Goal: Transaction & Acquisition: Book appointment/travel/reservation

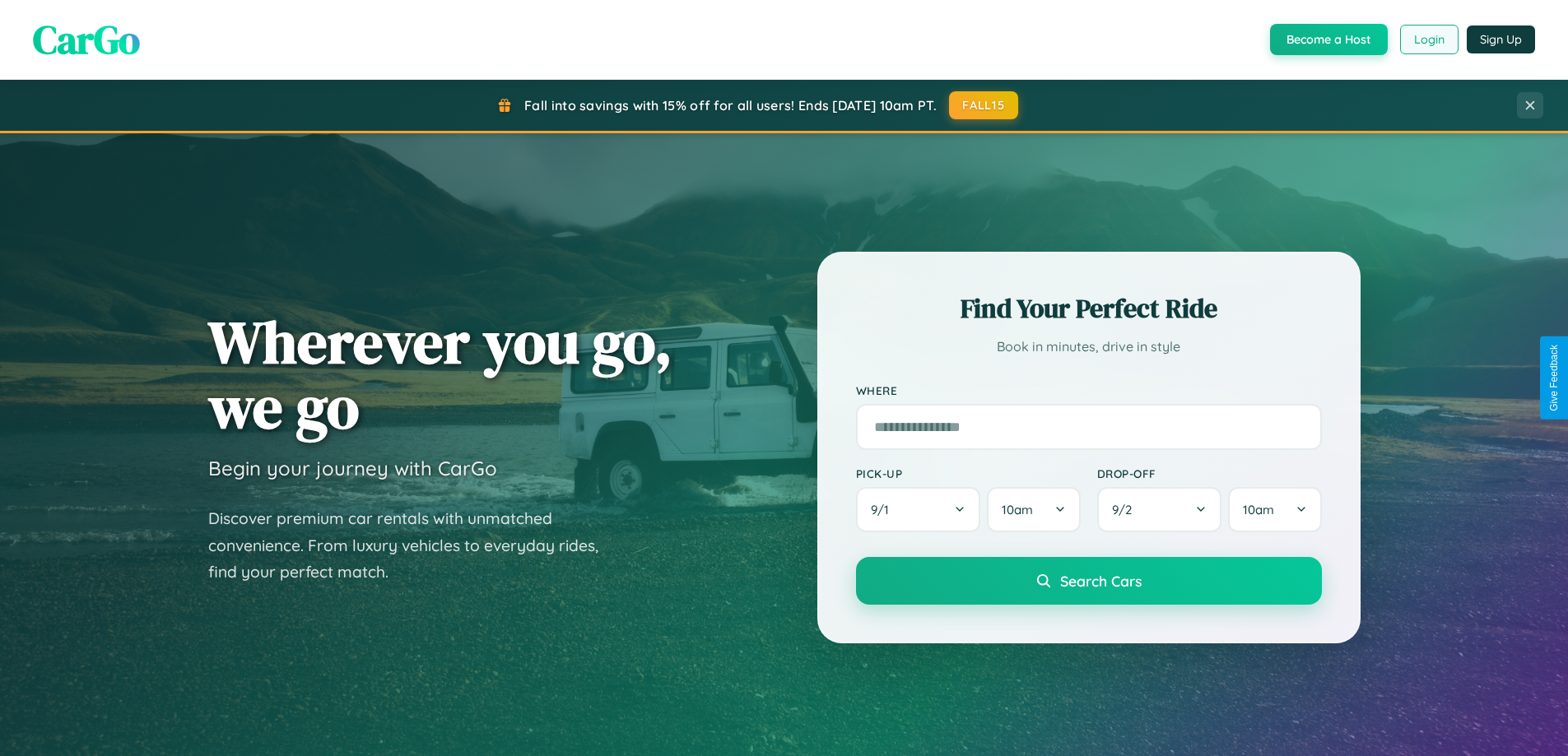
click at [1427, 40] on button "Login" at bounding box center [1428, 39] width 58 height 29
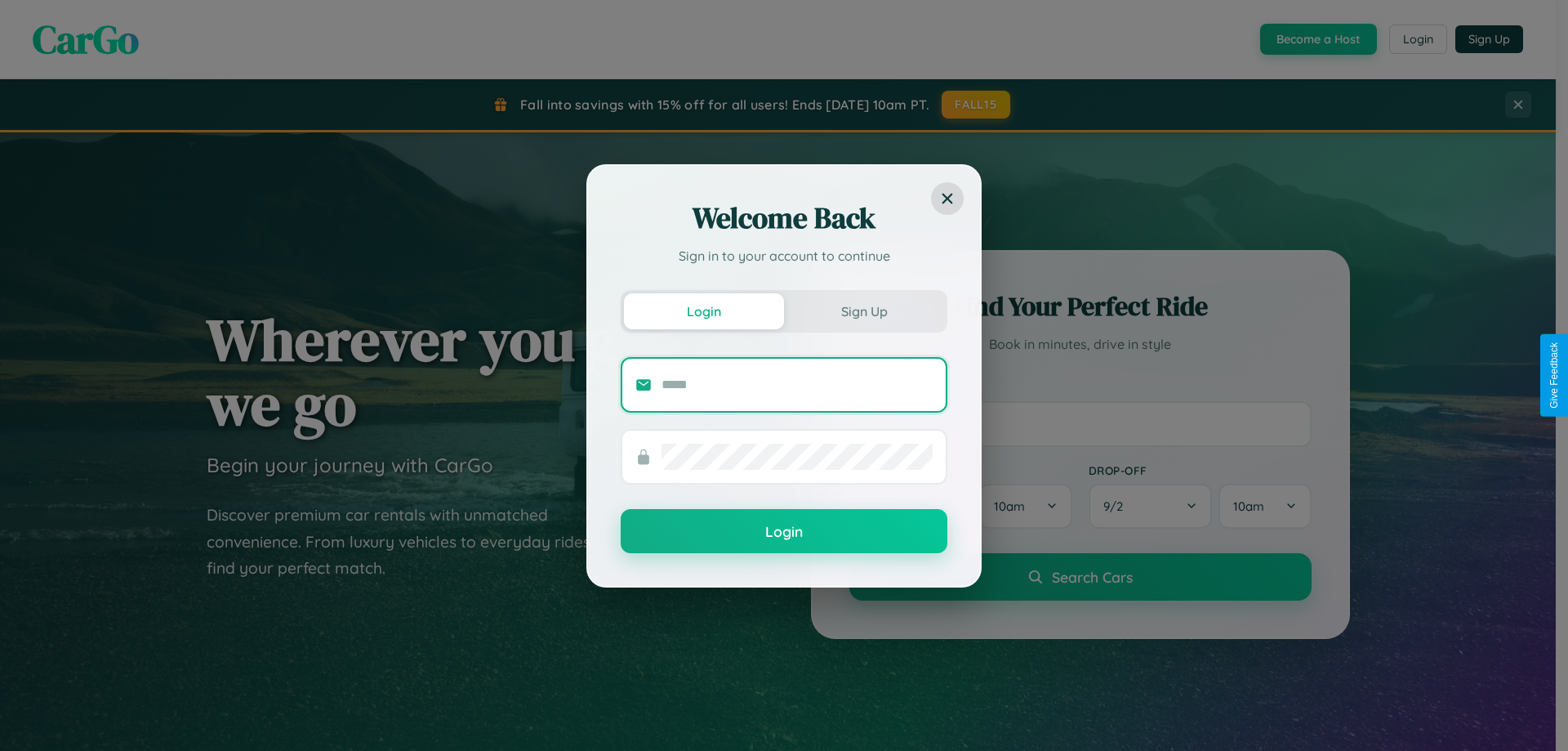
click at [797, 384] on input "text" at bounding box center [797, 385] width 271 height 26
type input "**********"
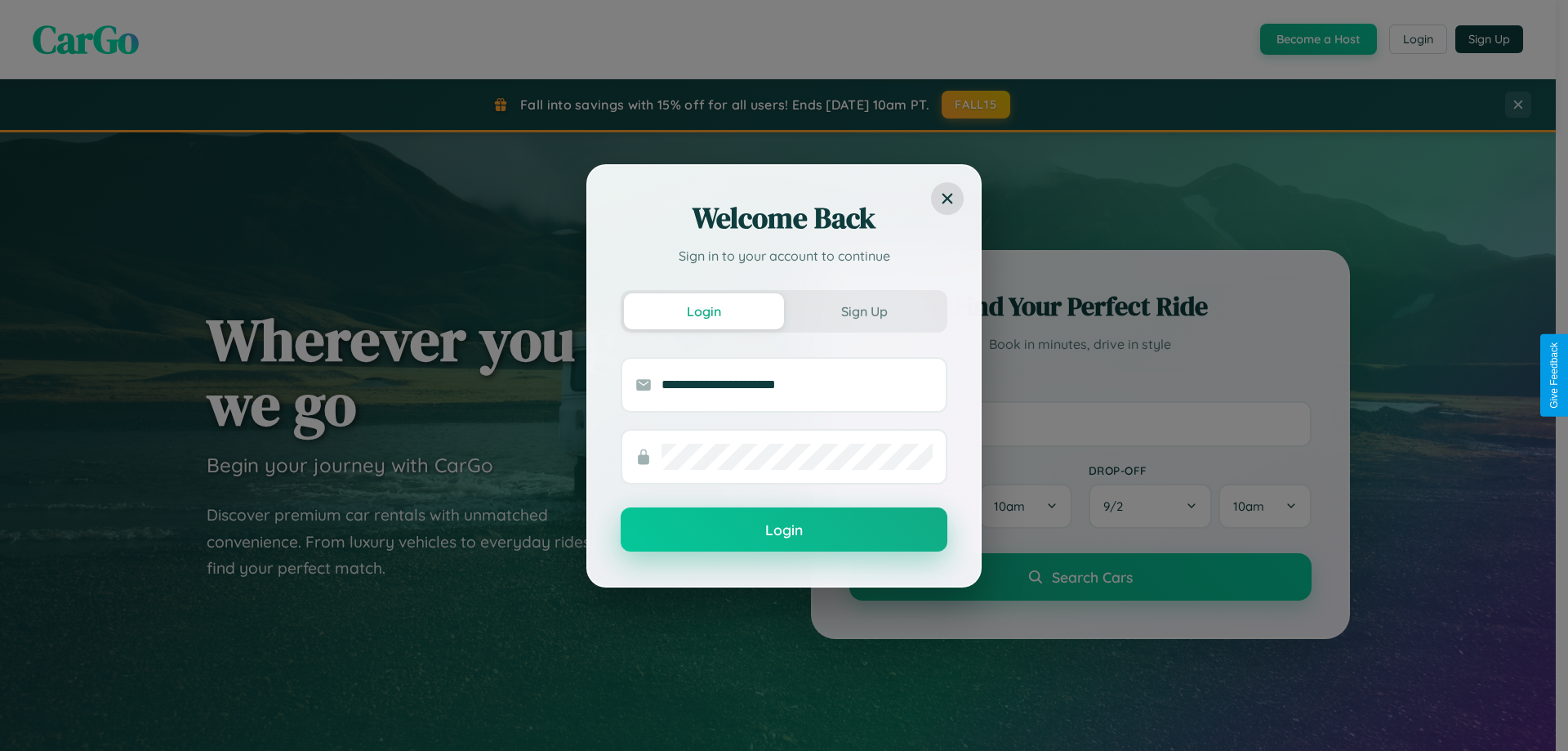
click at [784, 530] on button "Login" at bounding box center [784, 529] width 327 height 44
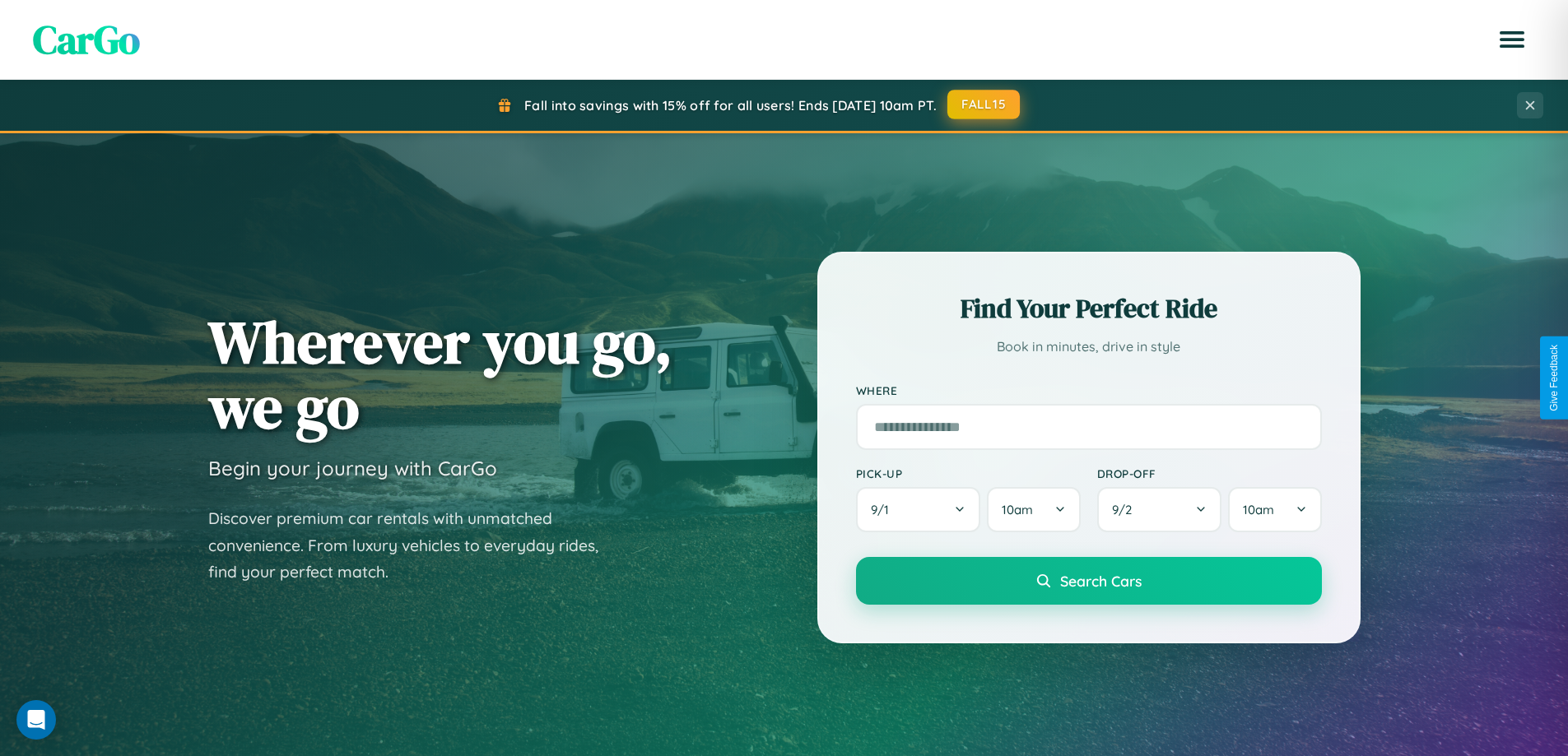
click at [984, 104] on button "FALL15" at bounding box center [984, 104] width 72 height 29
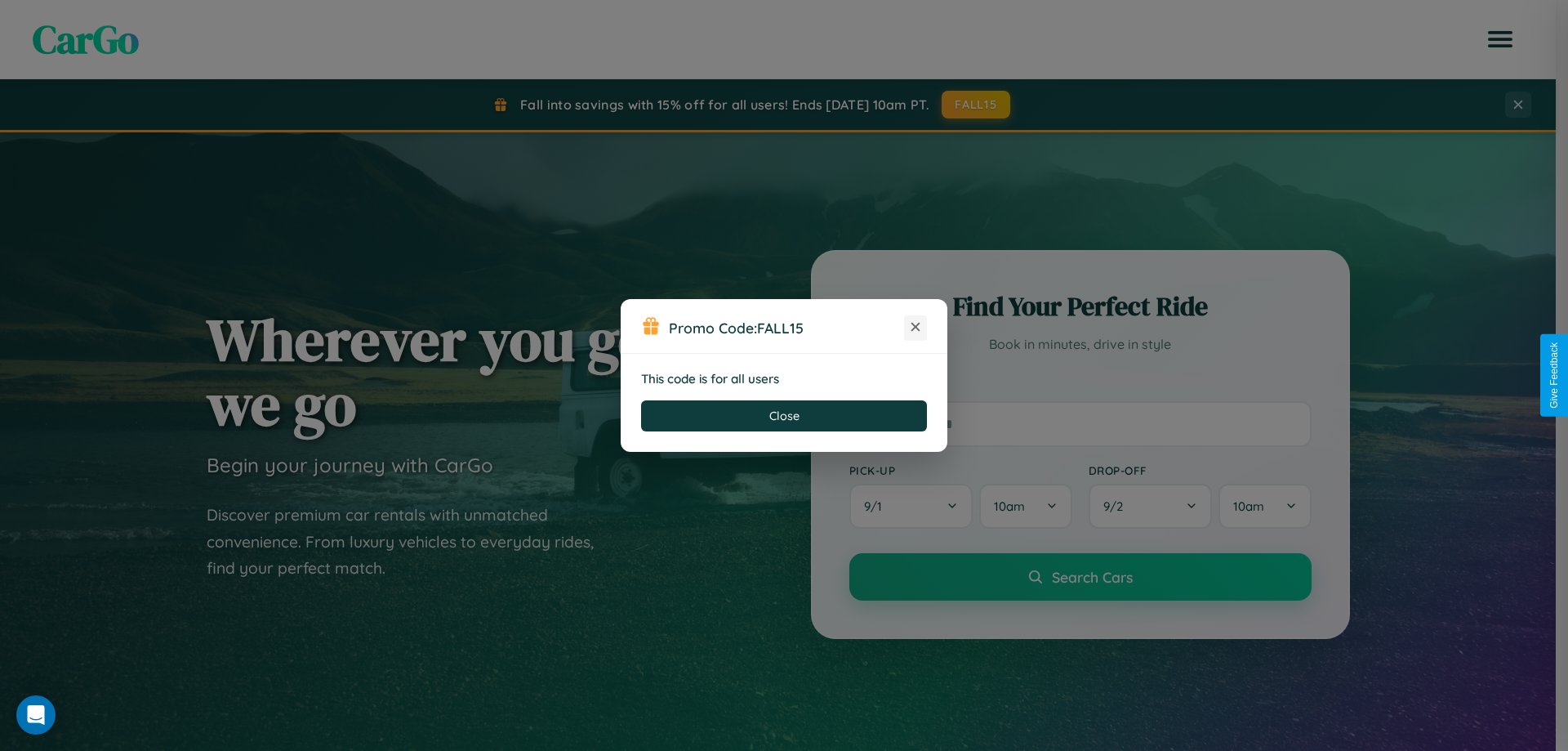
click at [915, 328] on icon at bounding box center [916, 327] width 17 height 17
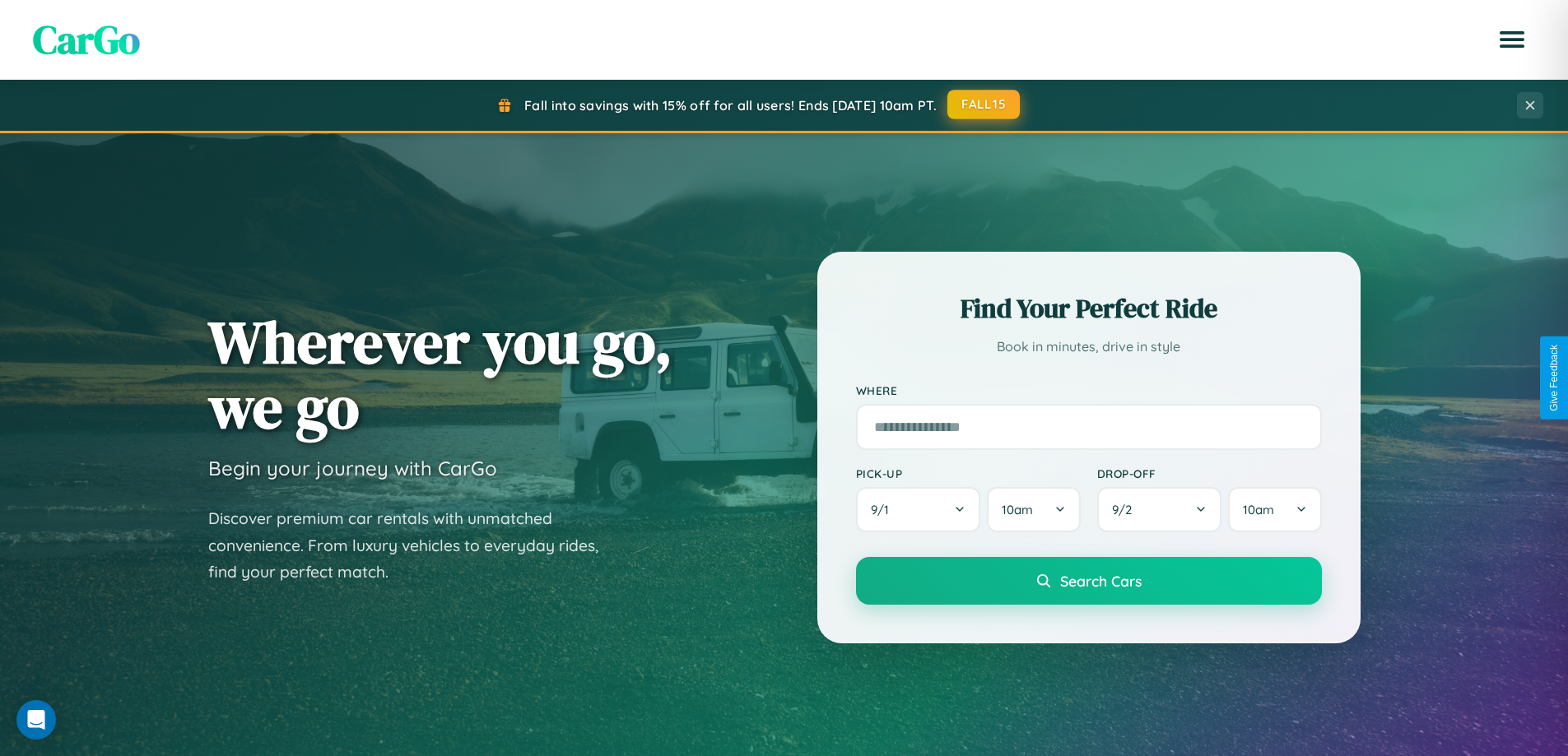
click at [984, 104] on button "FALL15" at bounding box center [984, 104] width 72 height 29
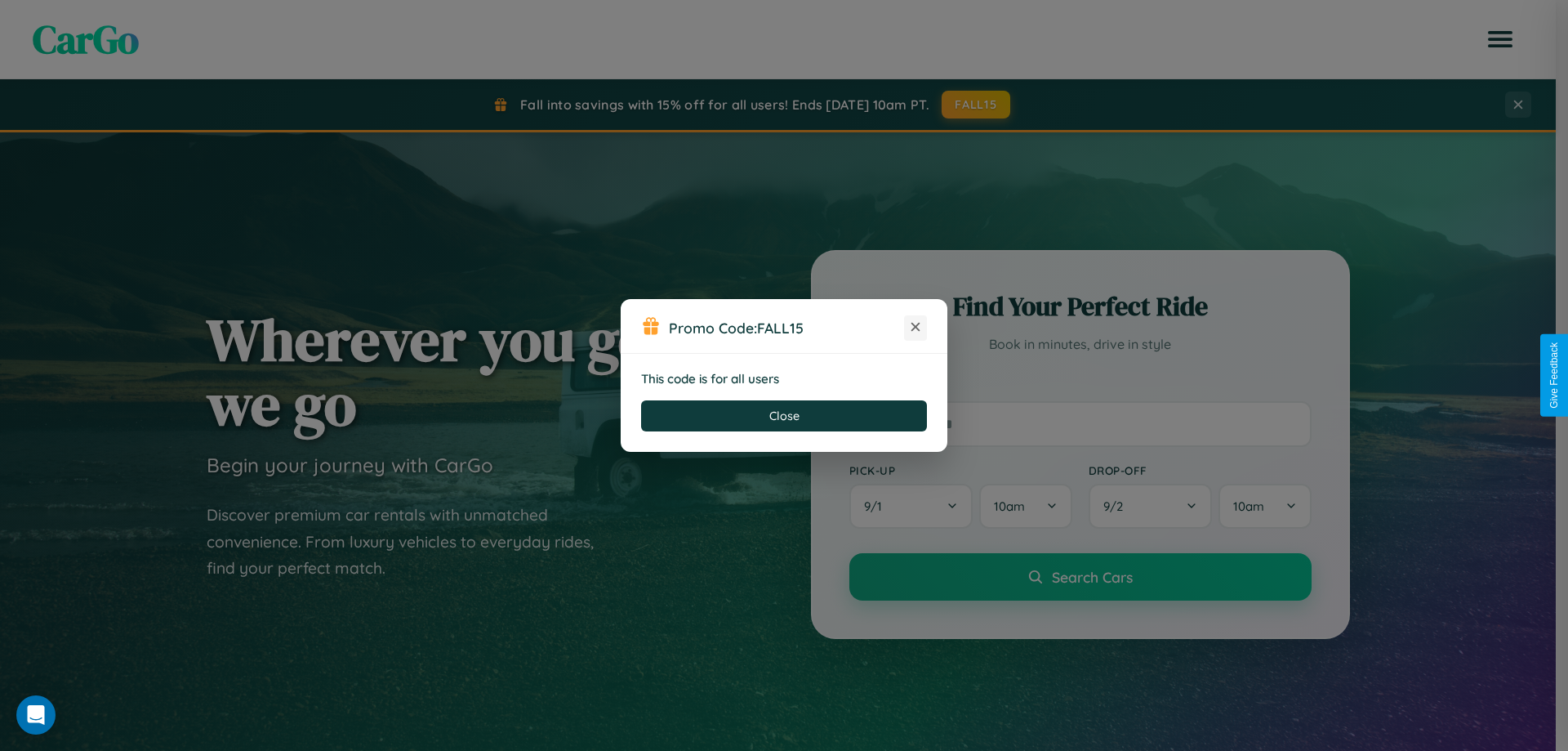
click at [915, 328] on icon at bounding box center [916, 327] width 17 height 17
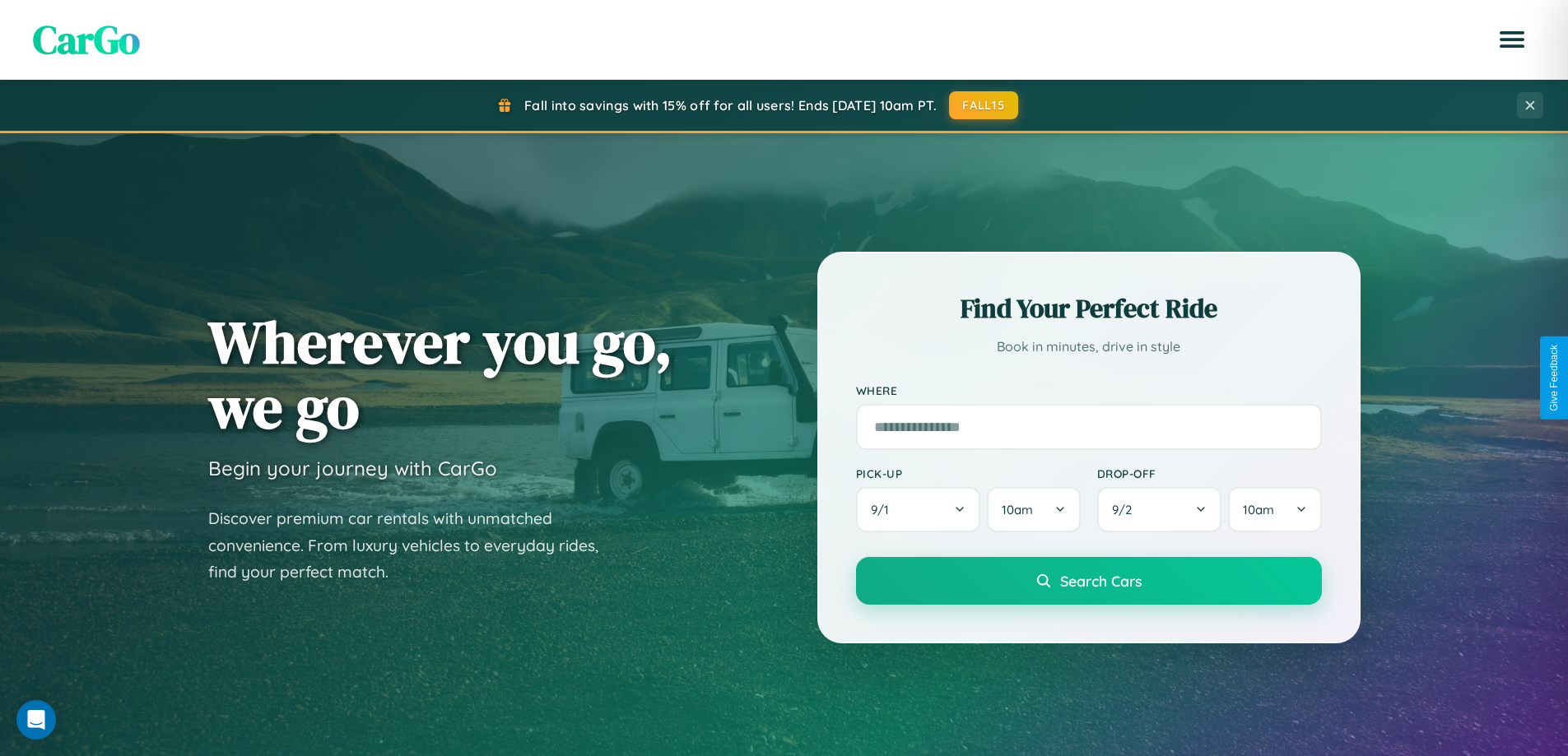
scroll to position [709, 0]
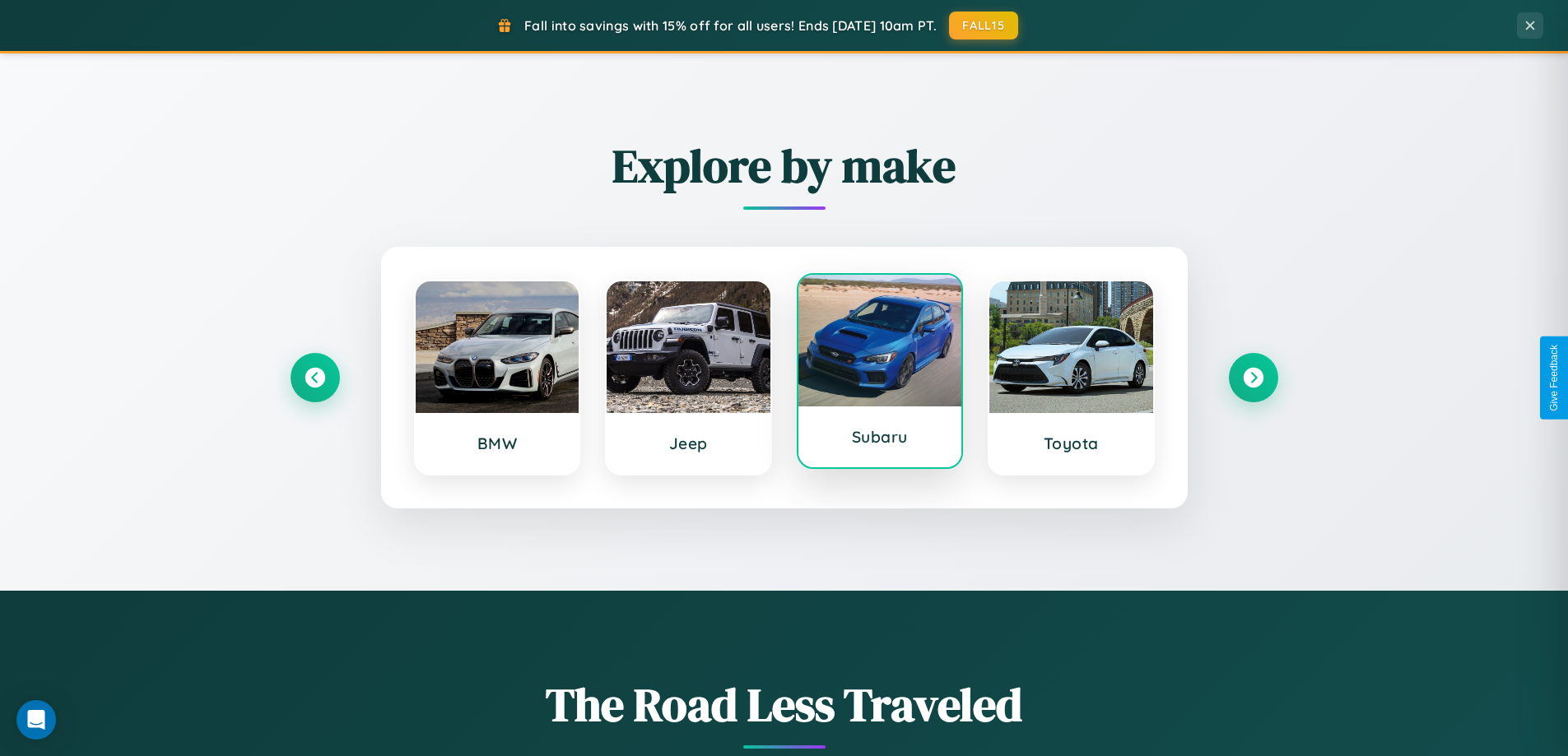
click at [879, 371] on div at bounding box center [880, 340] width 163 height 131
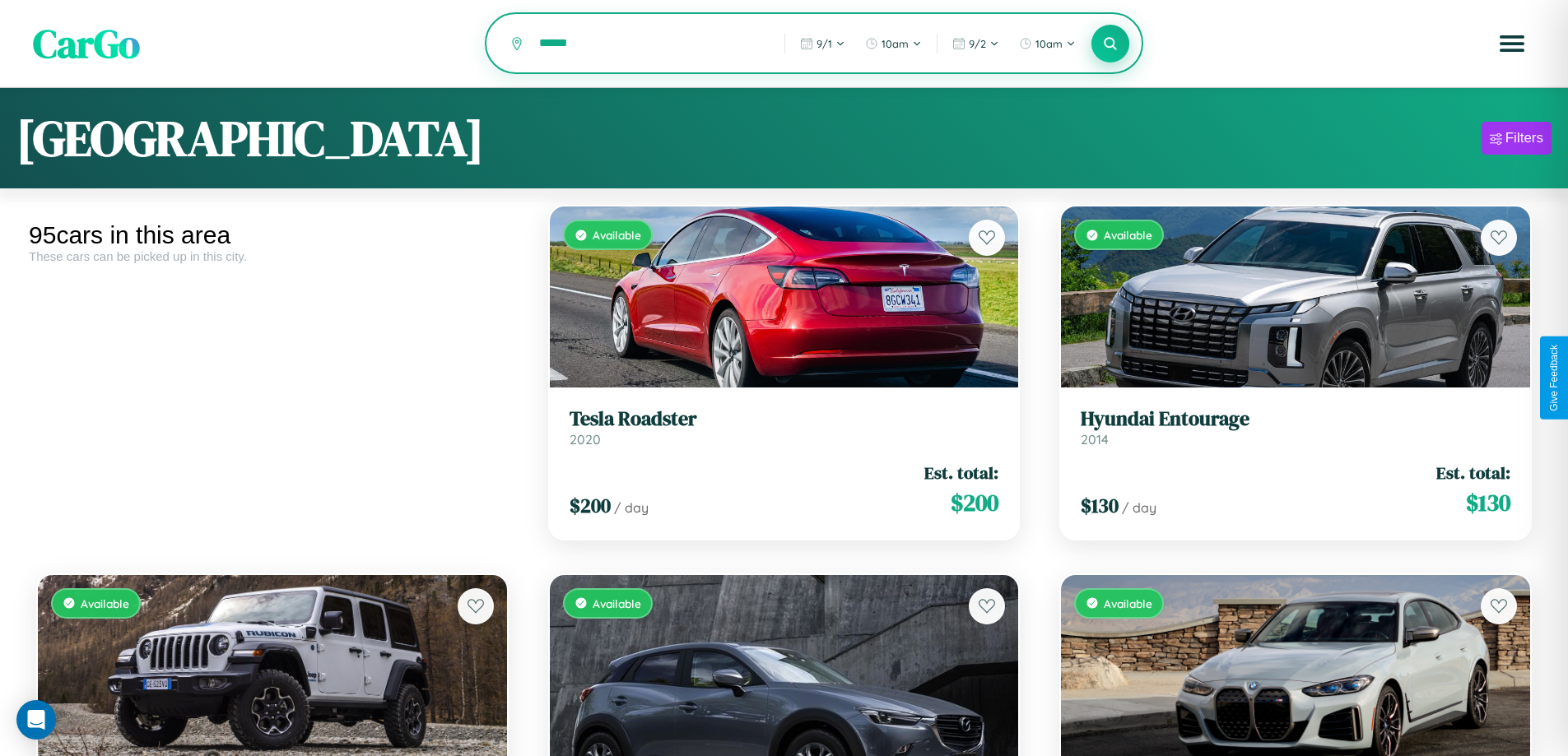
type input "******"
click at [1110, 45] on icon at bounding box center [1110, 43] width 16 height 16
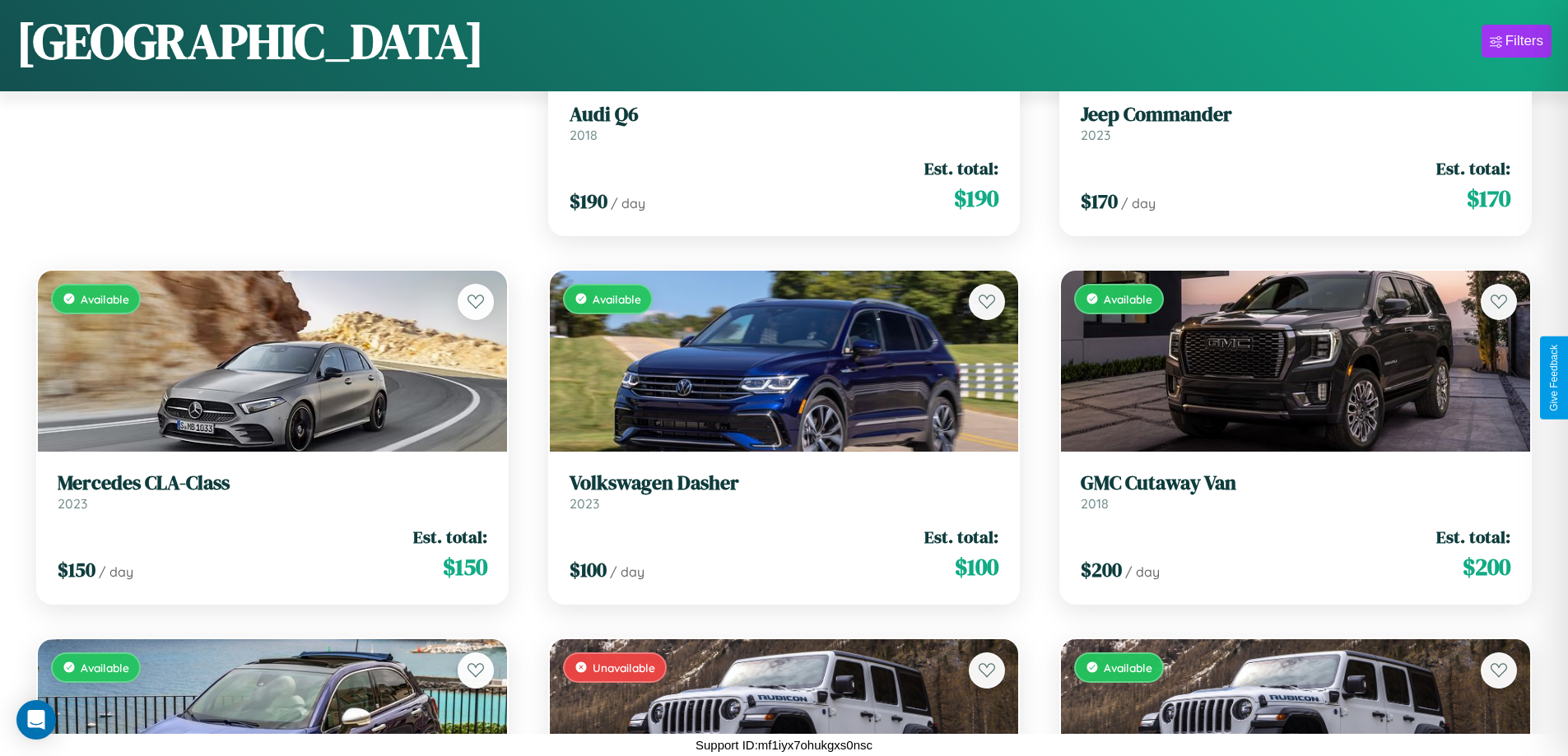
scroll to position [968, 0]
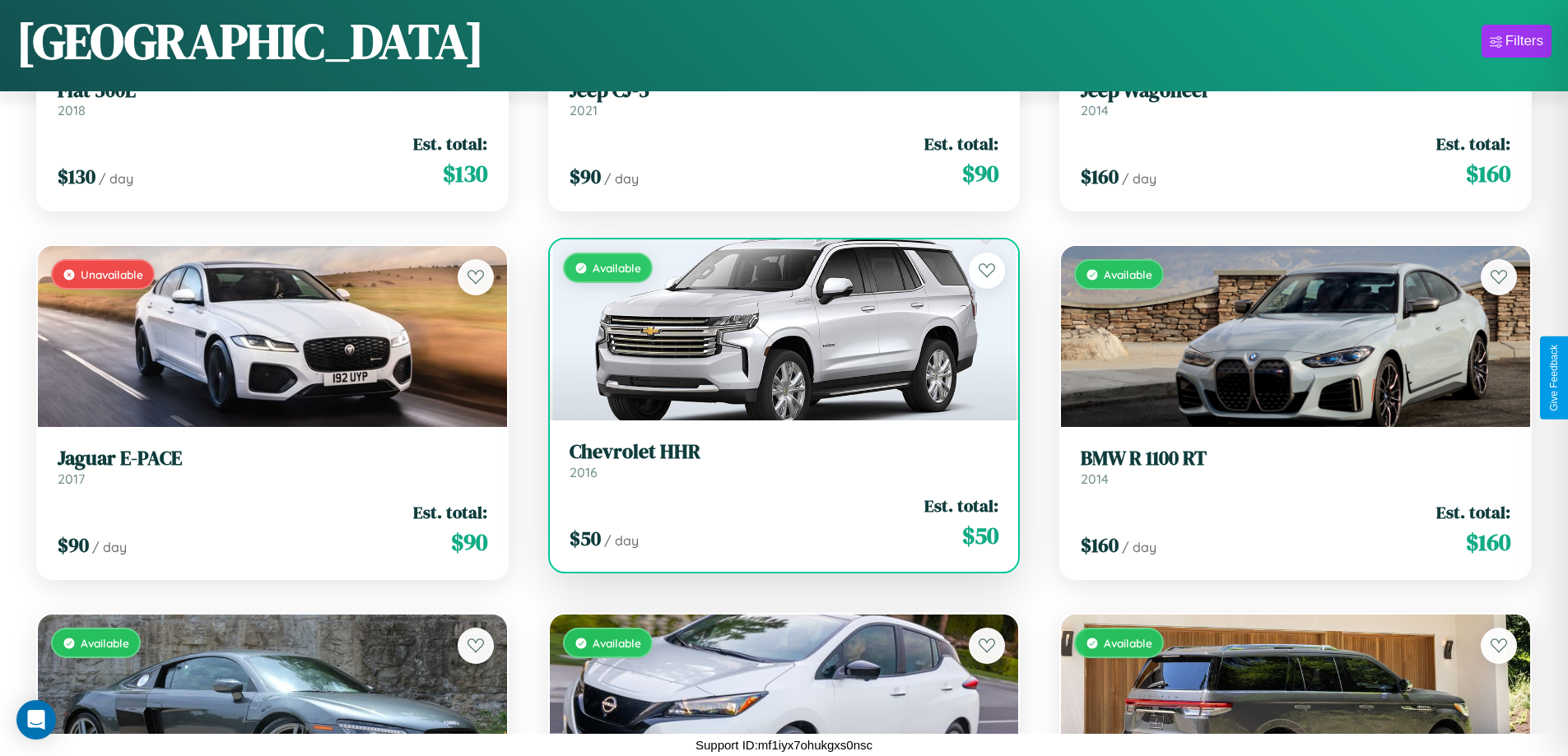
click at [776, 464] on link "Chevrolet HHR 2016" at bounding box center [784, 461] width 429 height 40
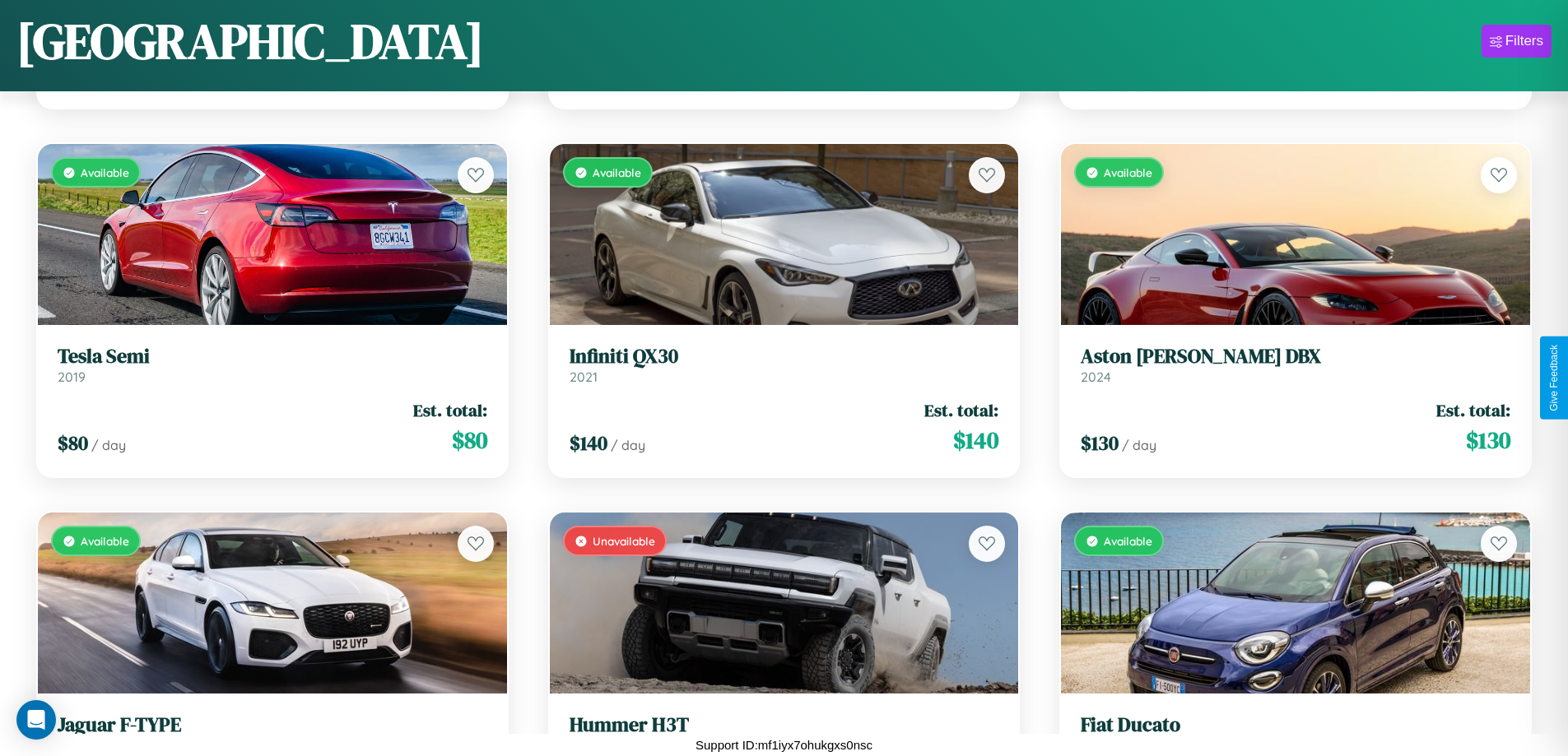
scroll to position [6125, 0]
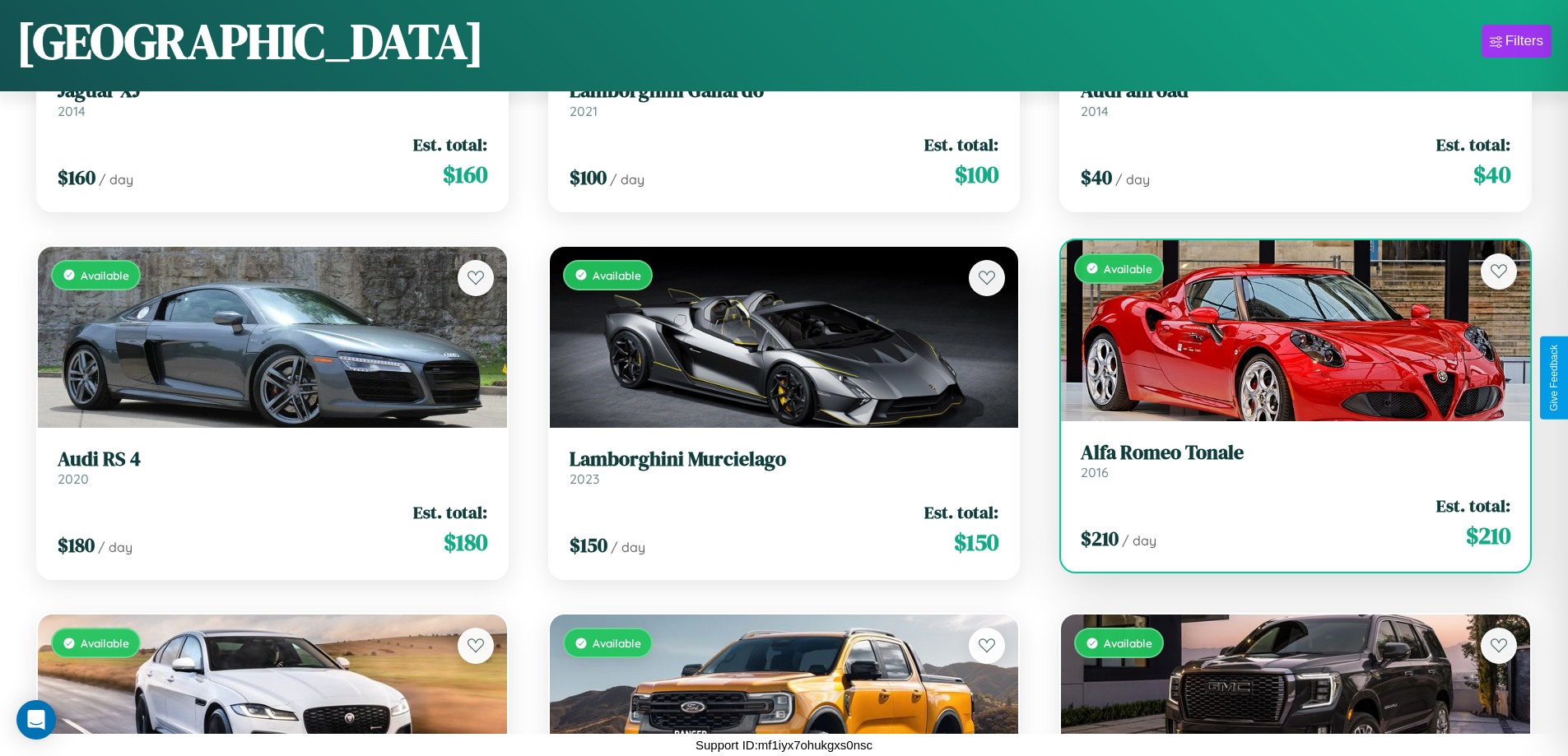
click at [1284, 529] on div "$ 210 / day Est. total: $ 210" at bounding box center [1295, 522] width 429 height 58
click at [1284, 523] on div "$ 210 / day Est. total: $ 210" at bounding box center [1295, 522] width 429 height 58
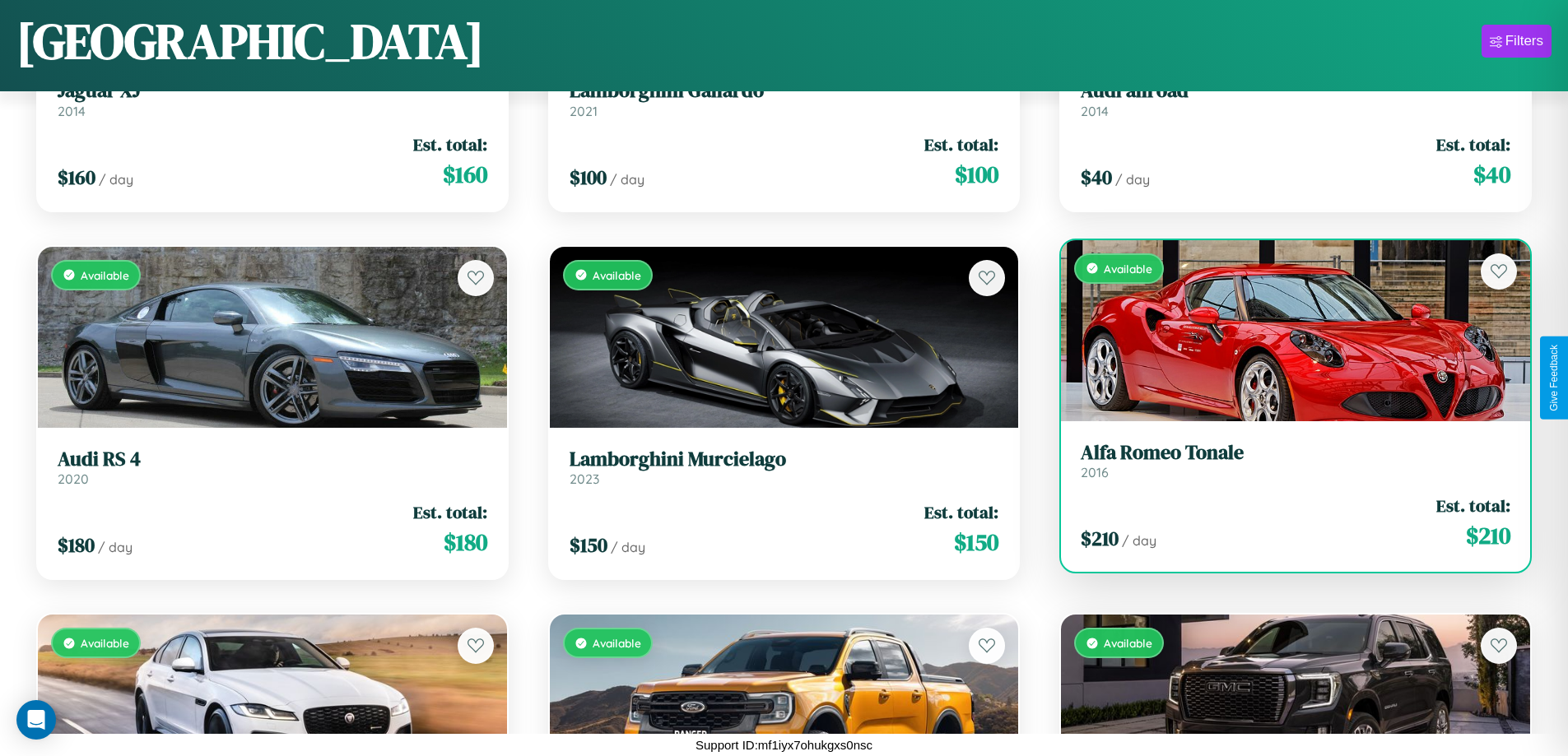
click at [1284, 523] on div "$ 210 / day Est. total: $ 210" at bounding box center [1295, 522] width 429 height 58
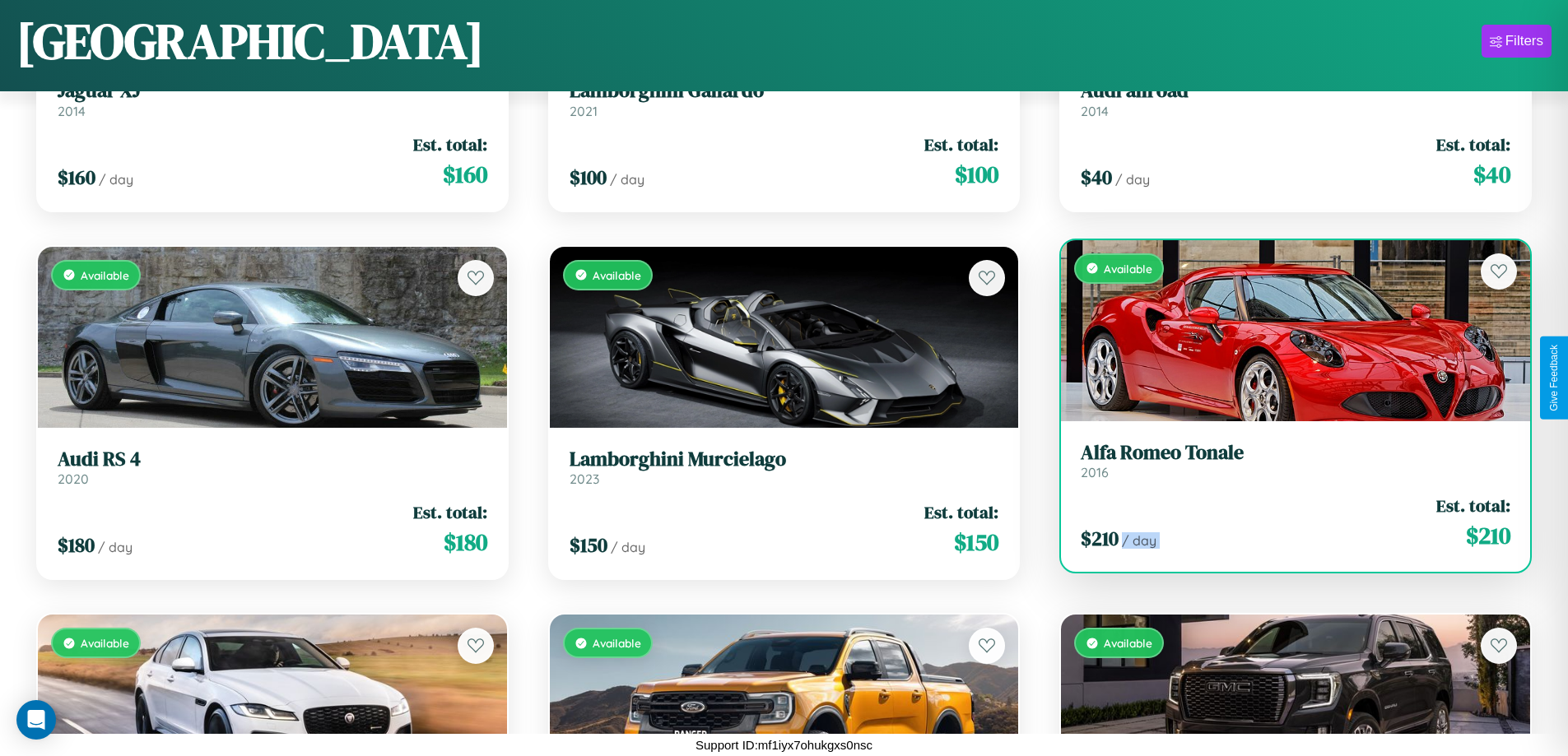
click at [1284, 523] on div "$ 210 / day Est. total: $ 210" at bounding box center [1295, 522] width 429 height 58
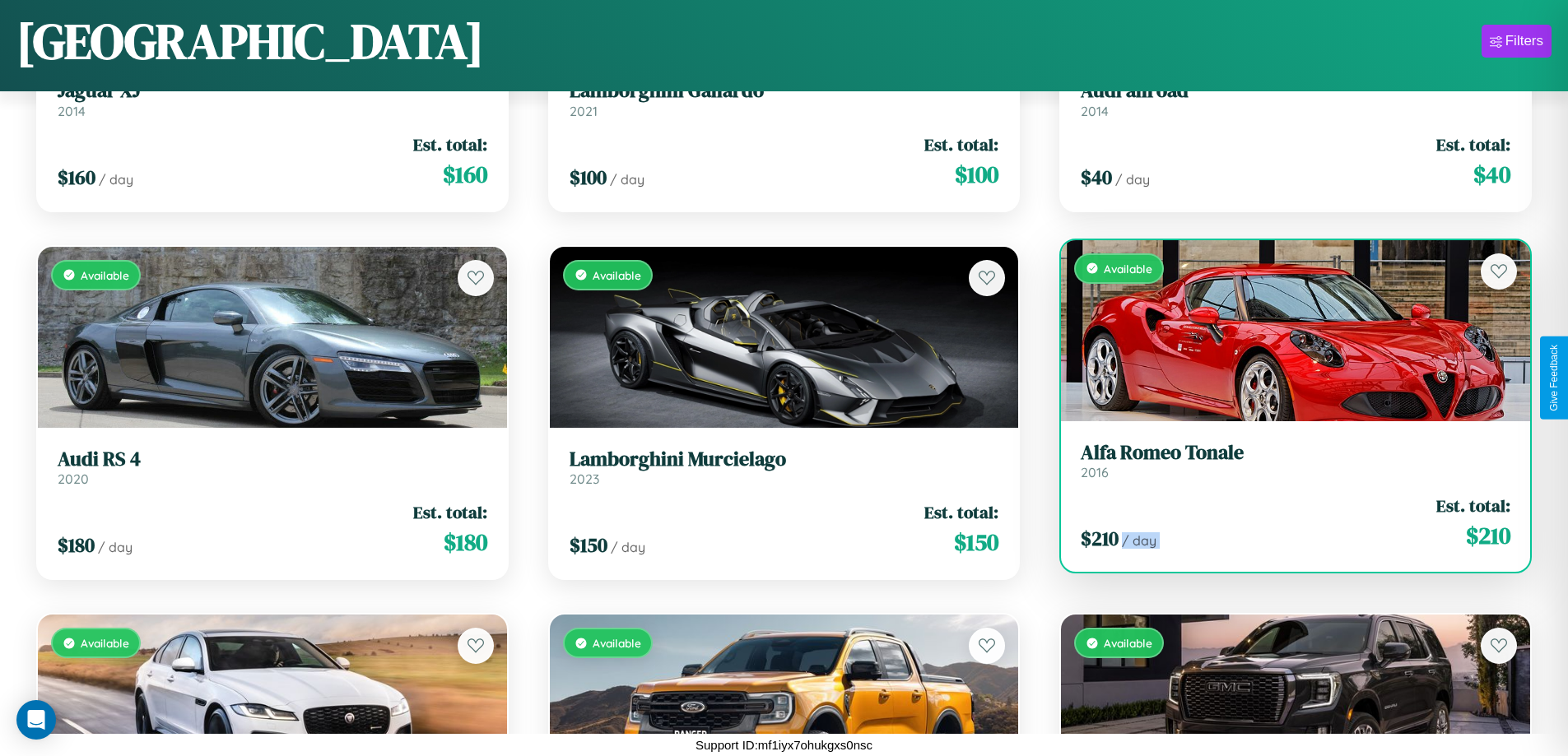
click at [1284, 523] on div "$ 210 / day Est. total: $ 210" at bounding box center [1295, 522] width 429 height 58
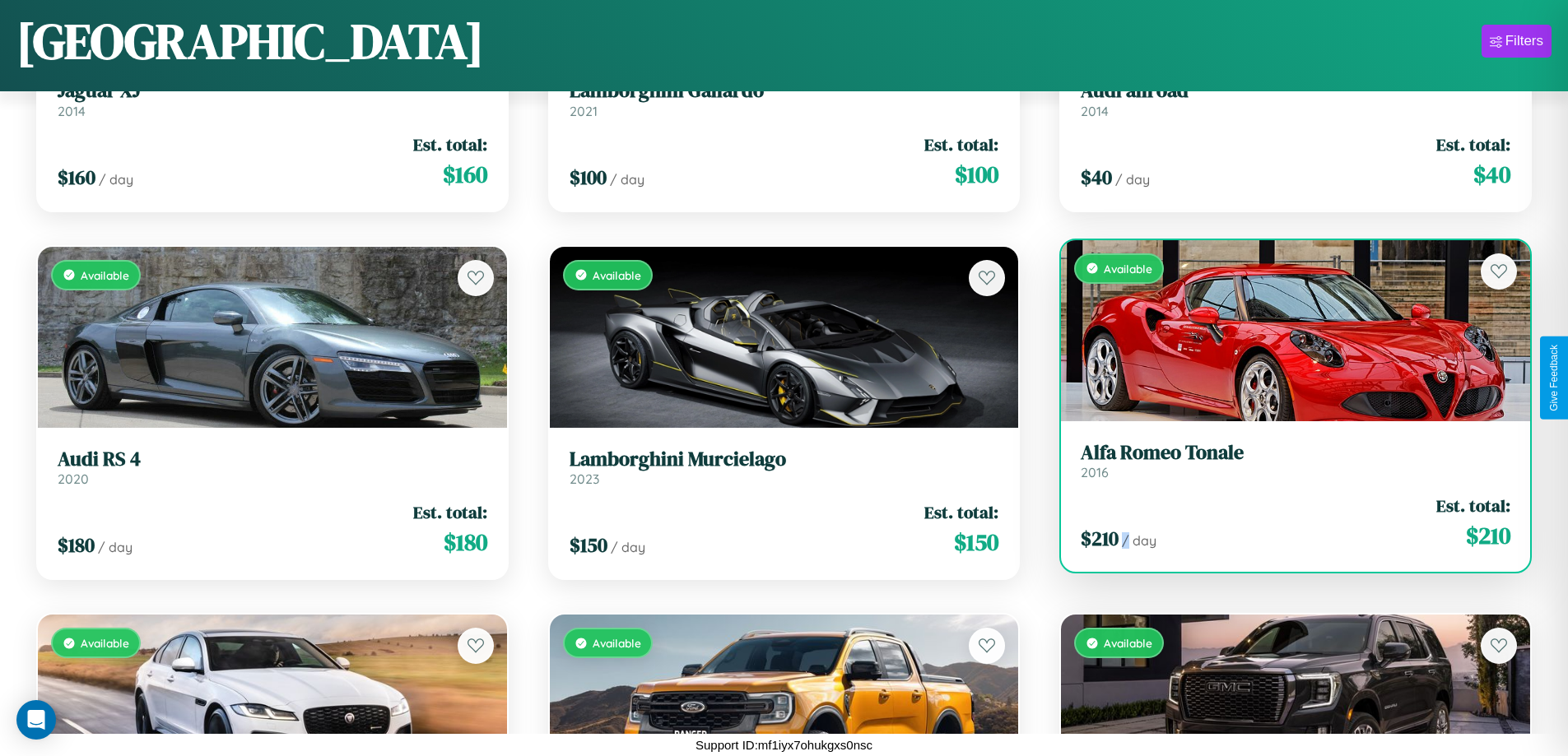
click at [1284, 523] on div "$ 210 / day Est. total: $ 210" at bounding box center [1295, 522] width 429 height 58
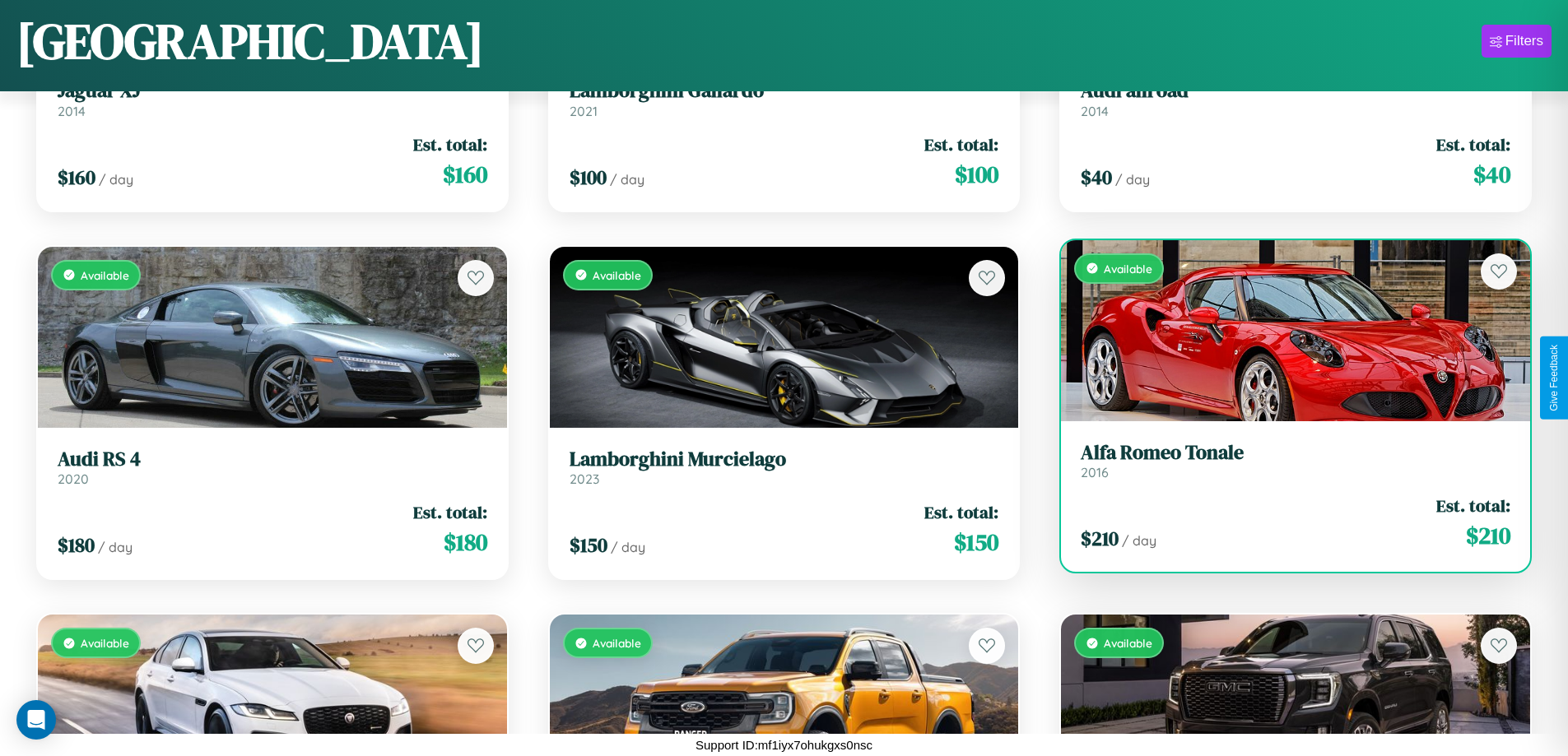
click at [1284, 460] on h3 "Alfa Romeo Tonale" at bounding box center [1295, 453] width 429 height 24
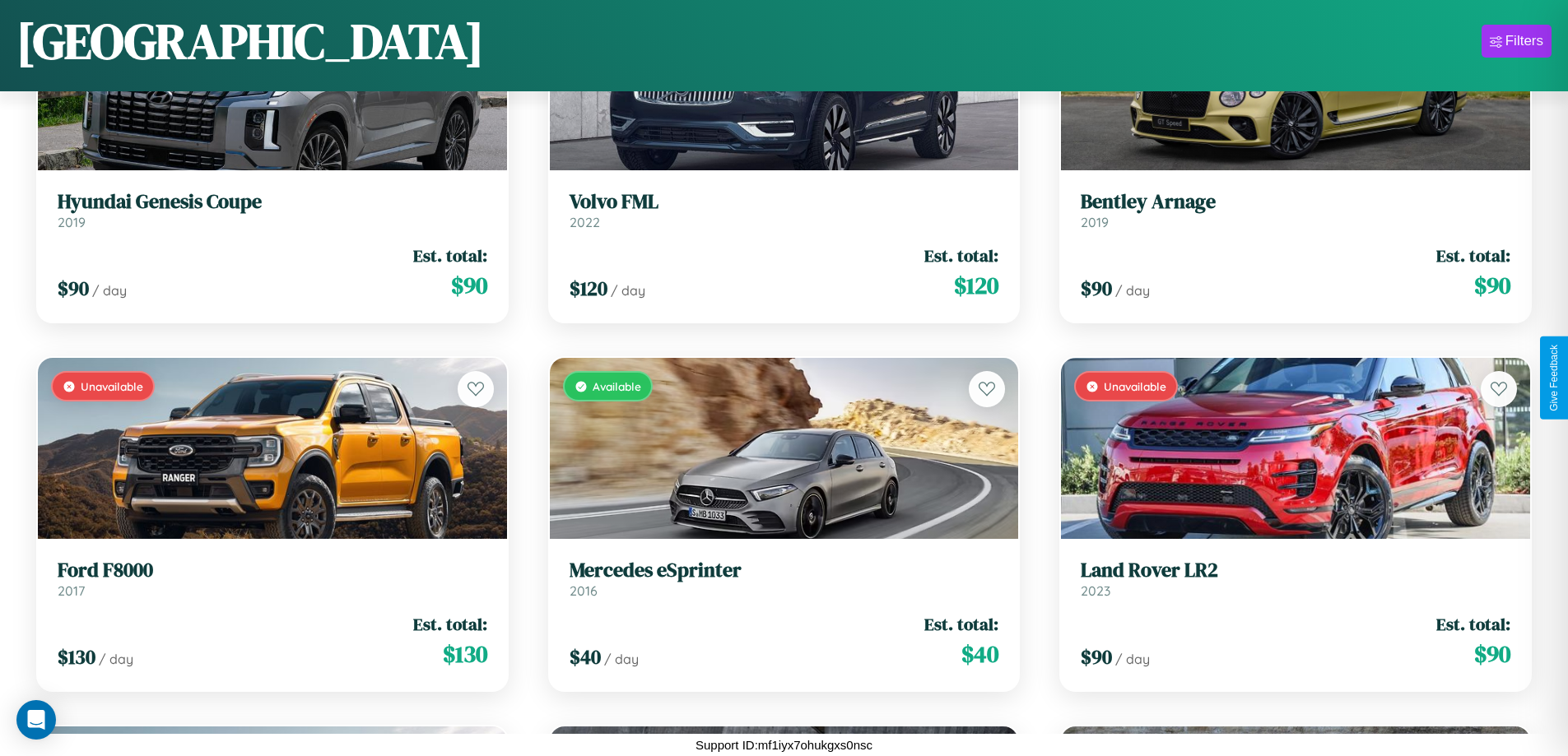
scroll to position [2441, 0]
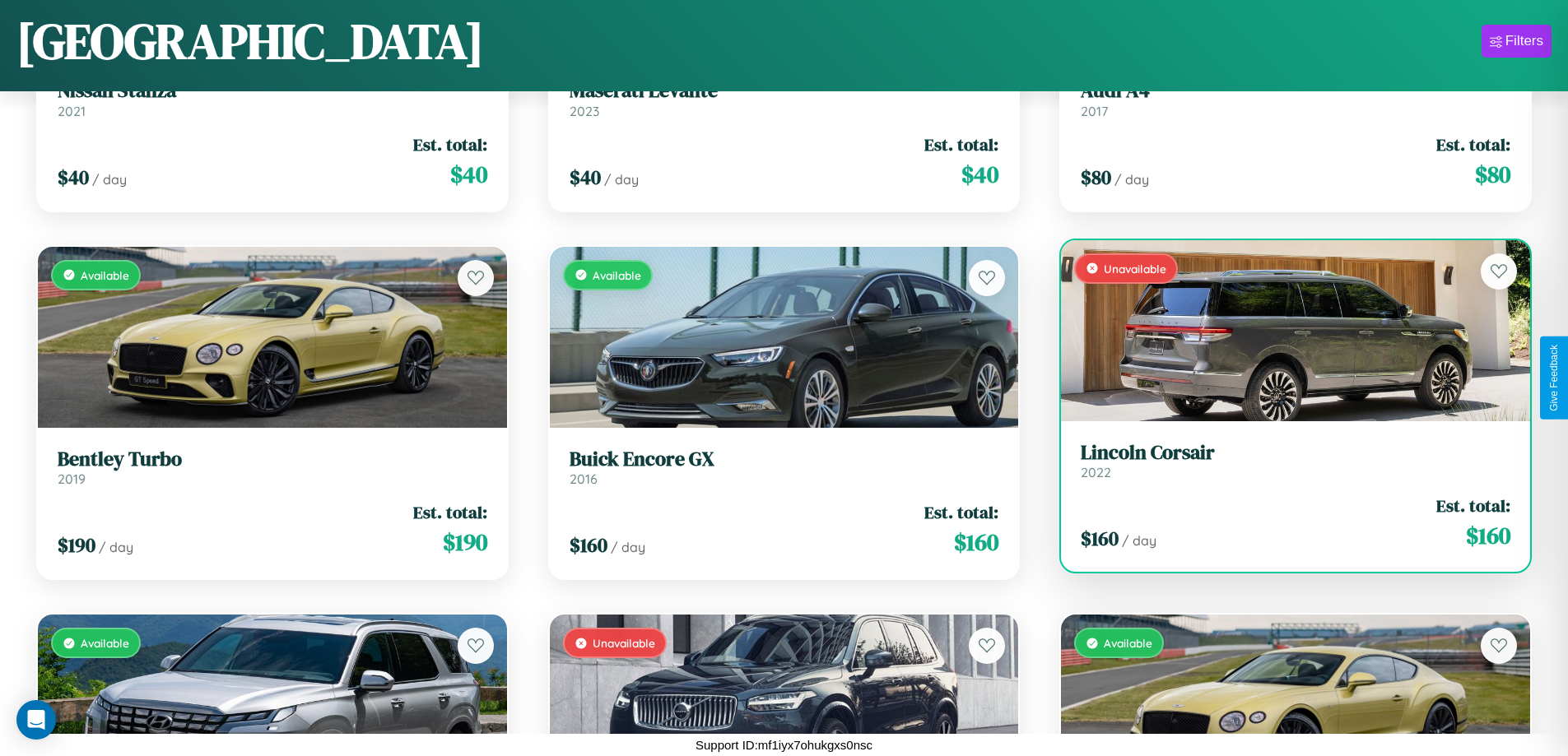
click at [1284, 465] on link "Lincoln Corsair 2022" at bounding box center [1295, 461] width 429 height 40
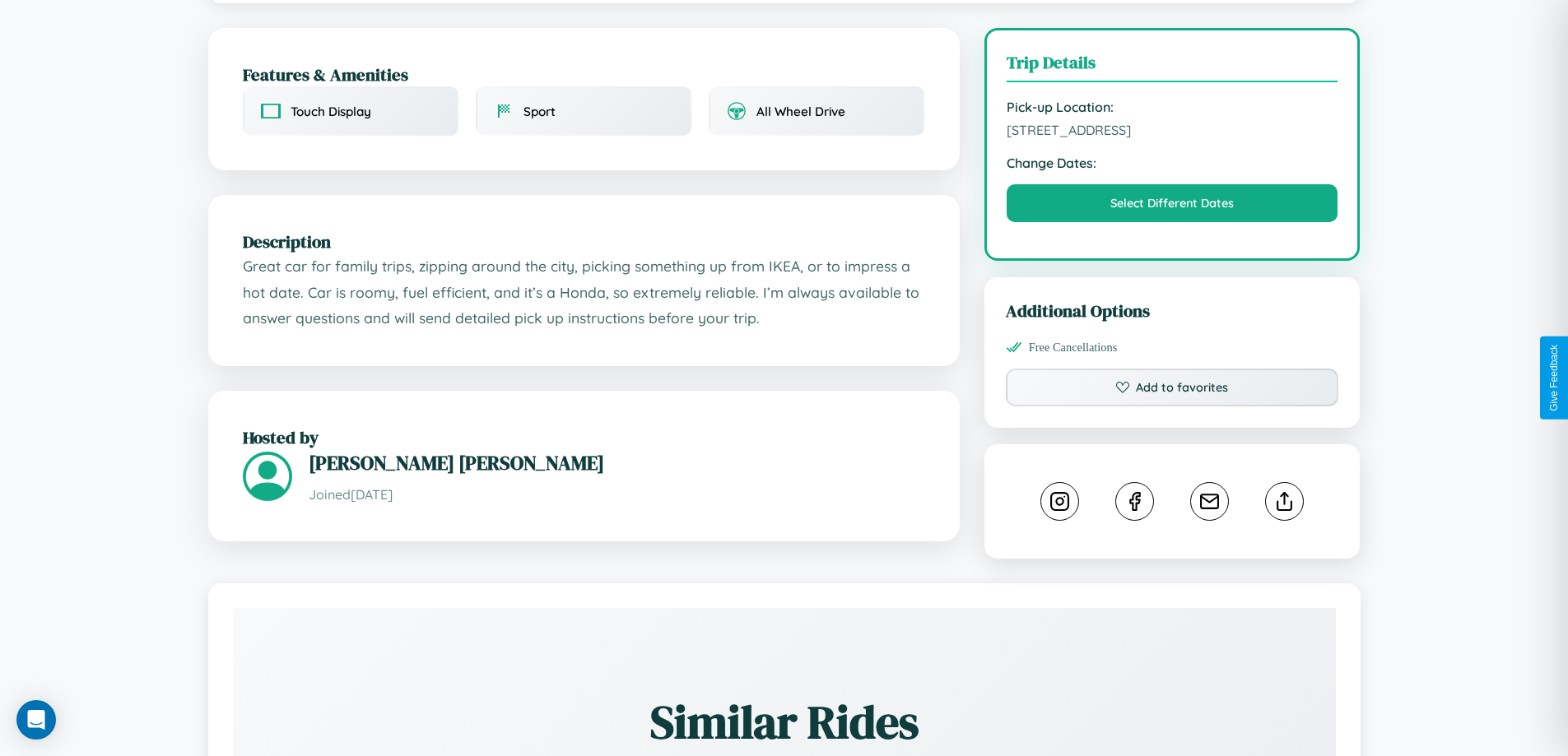
scroll to position [427, 0]
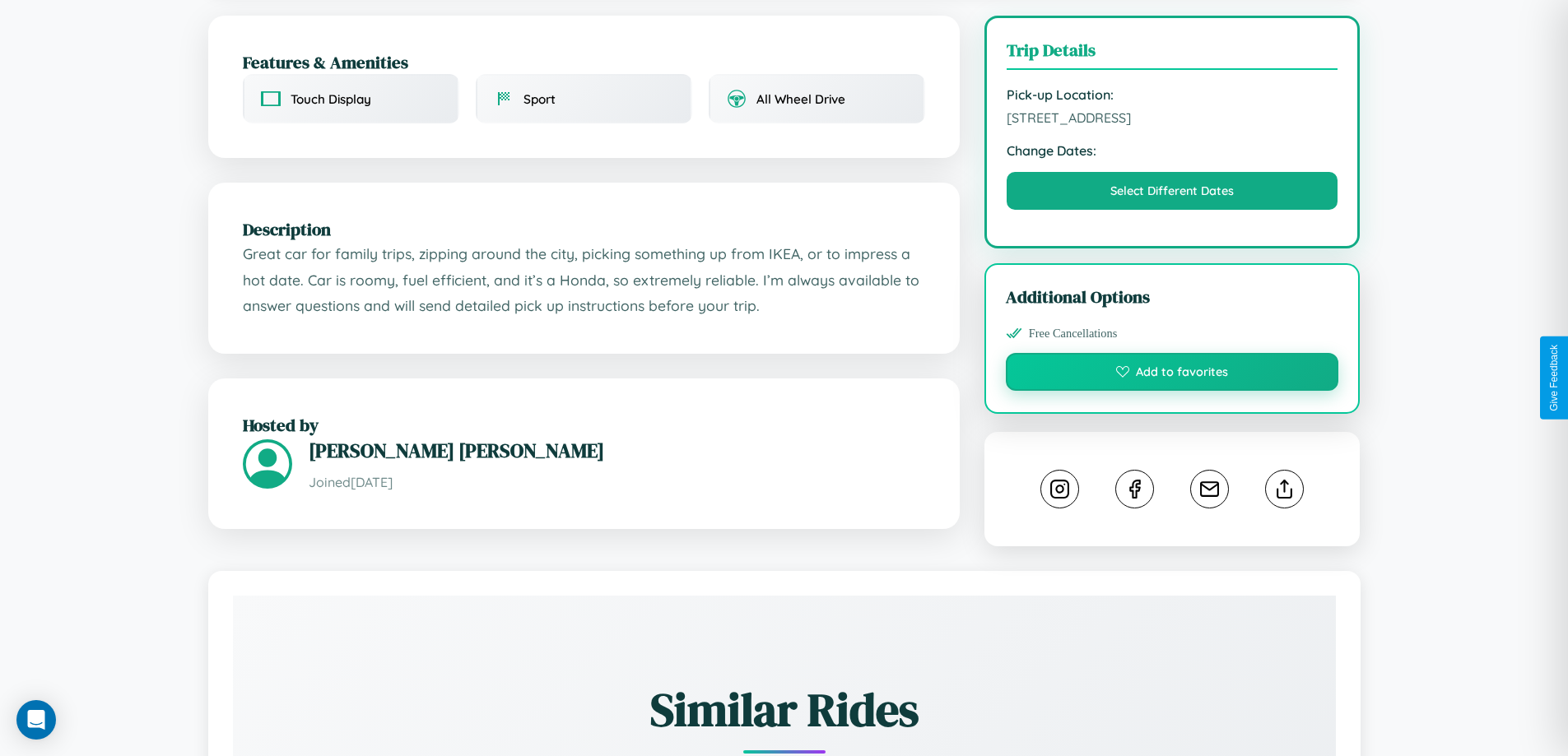
click at [1172, 375] on button "Add to favorites" at bounding box center [1172, 371] width 333 height 38
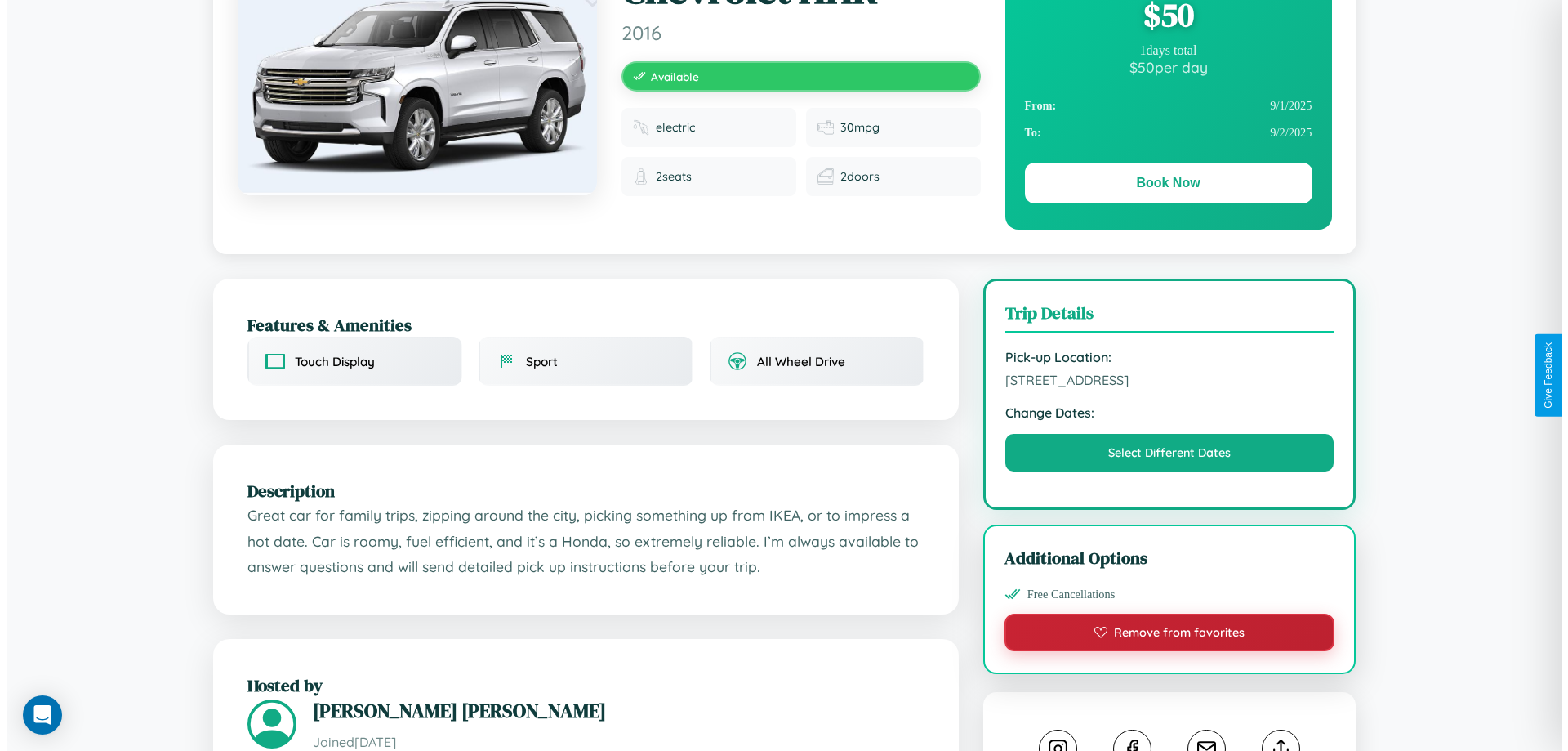
scroll to position [0, 0]
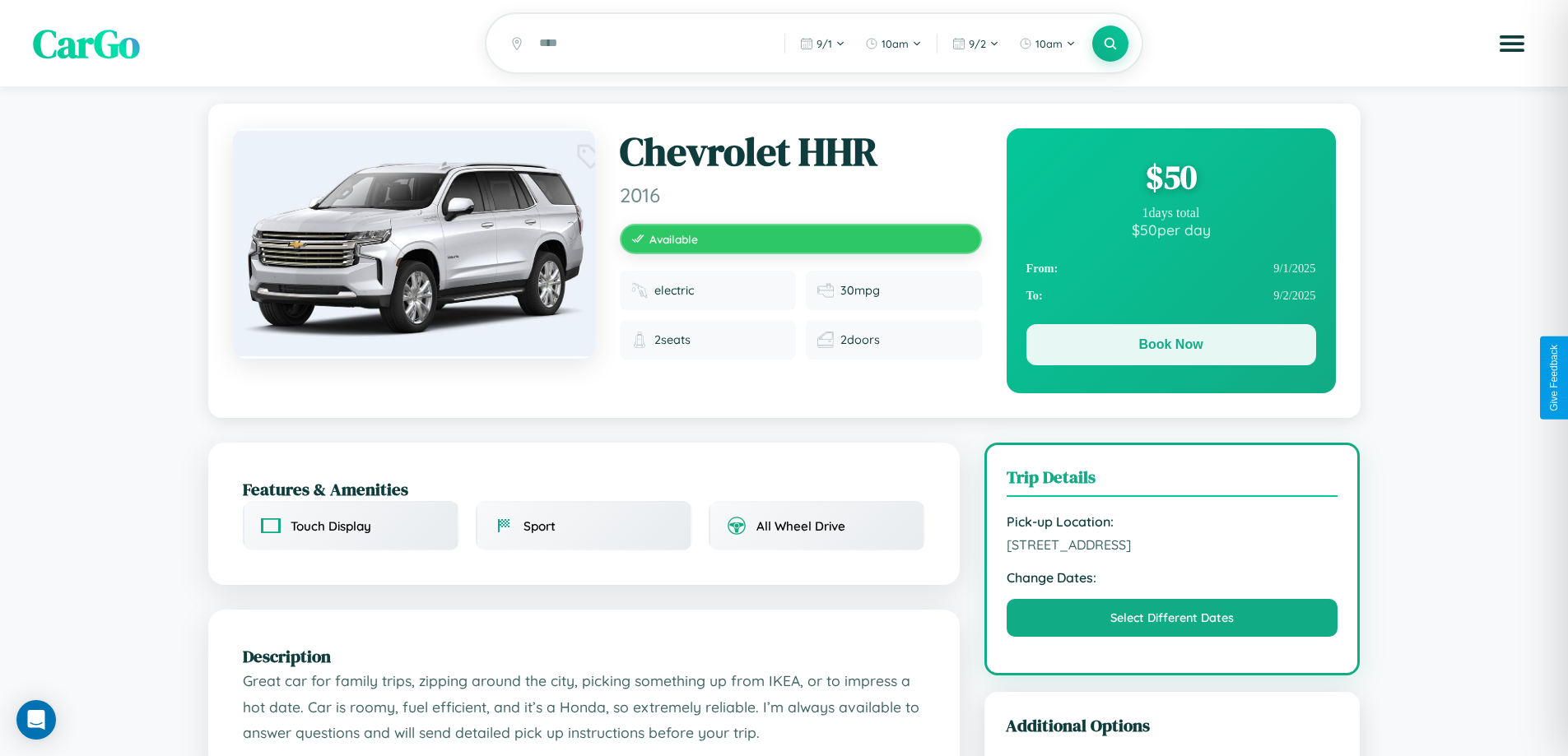
click at [1171, 347] on button "Book Now" at bounding box center [1171, 344] width 290 height 41
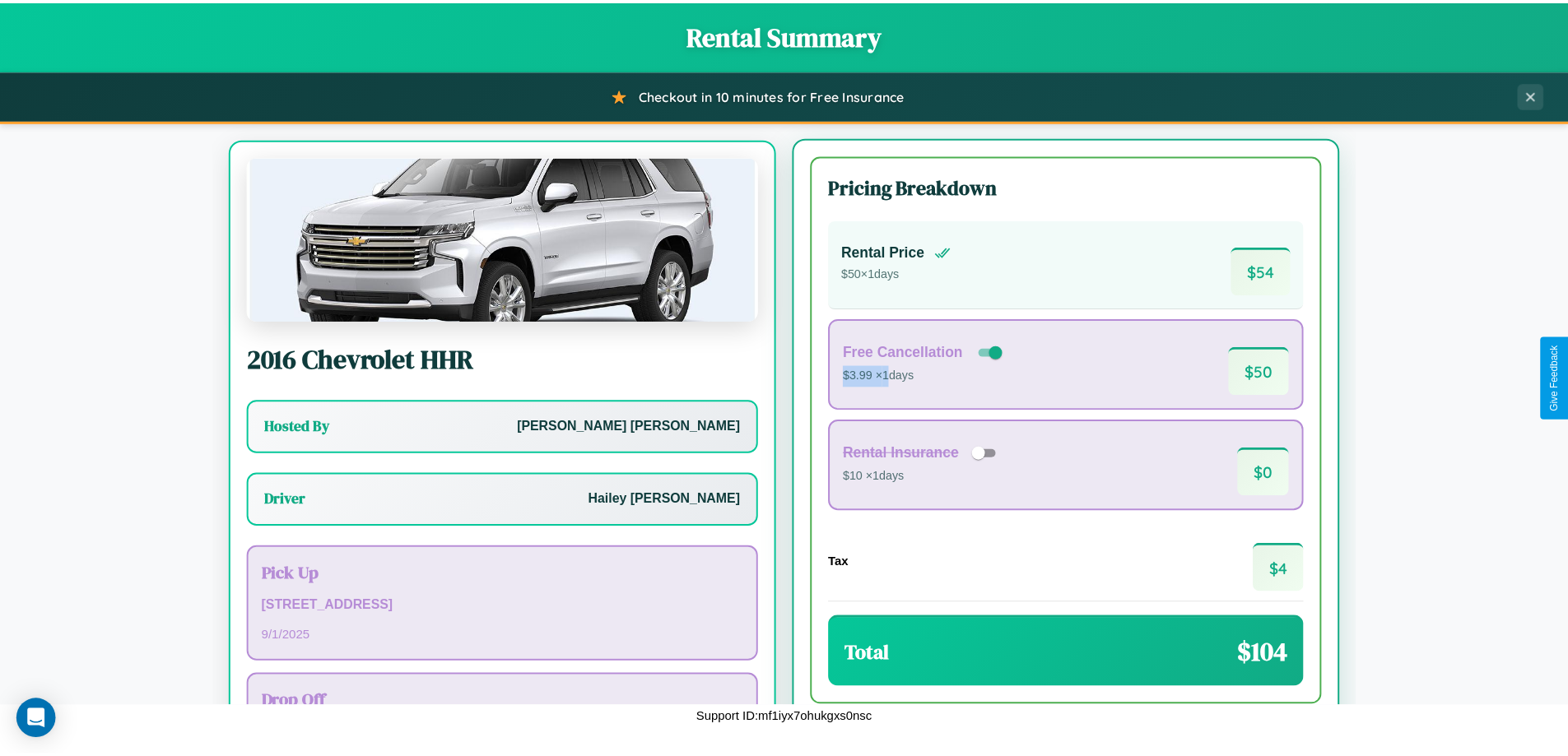
scroll to position [77, 0]
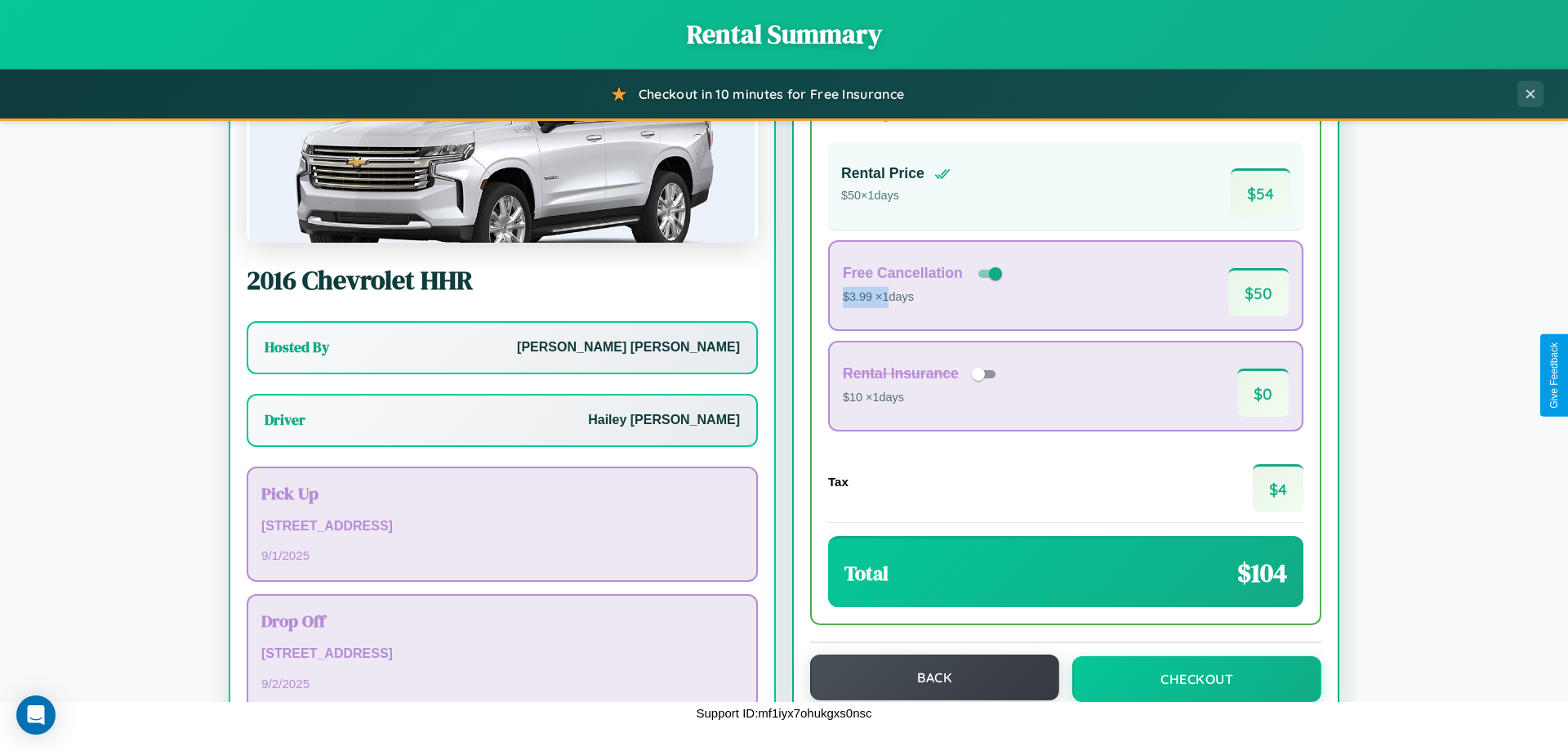
click at [927, 677] on button "Back" at bounding box center [934, 677] width 249 height 46
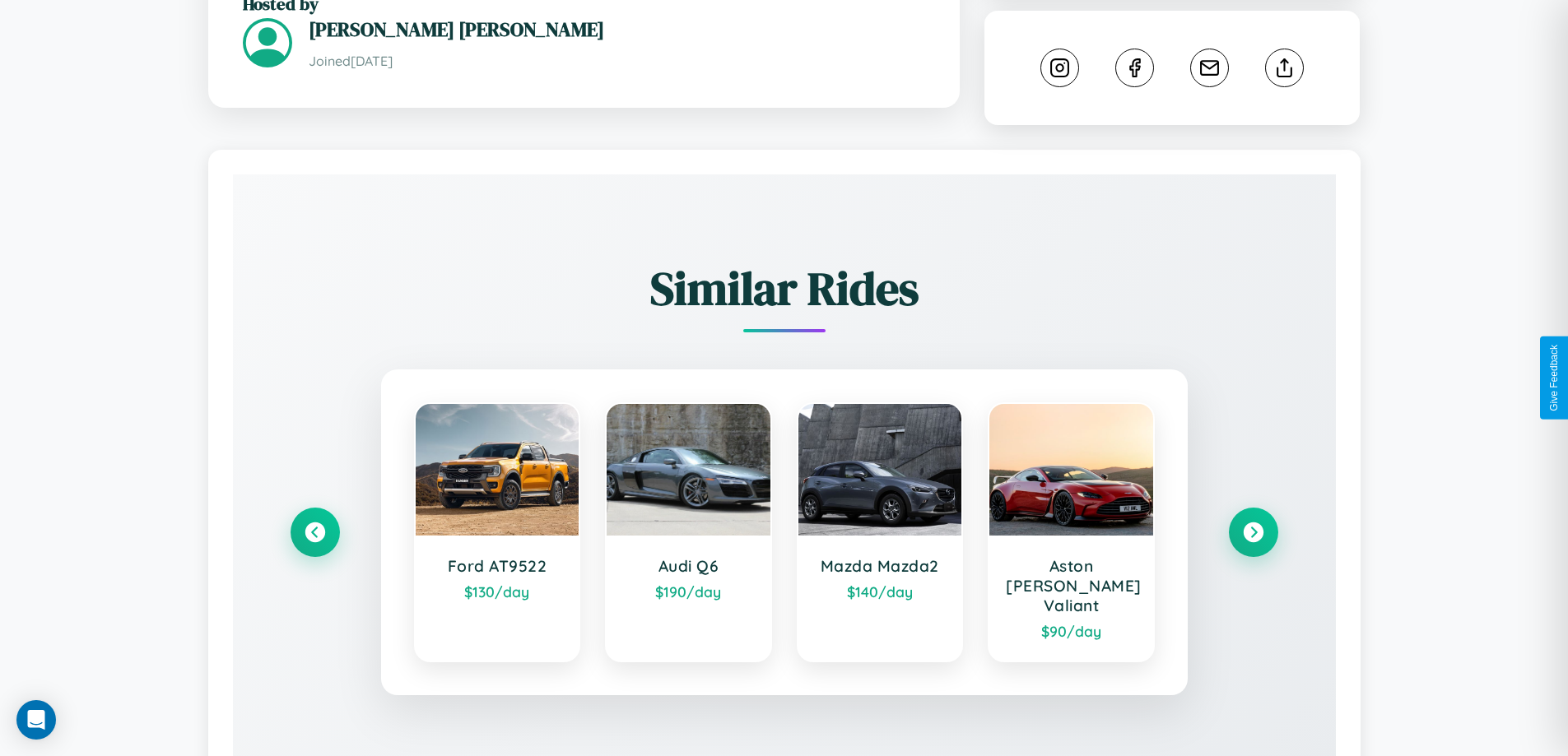
scroll to position [916, 0]
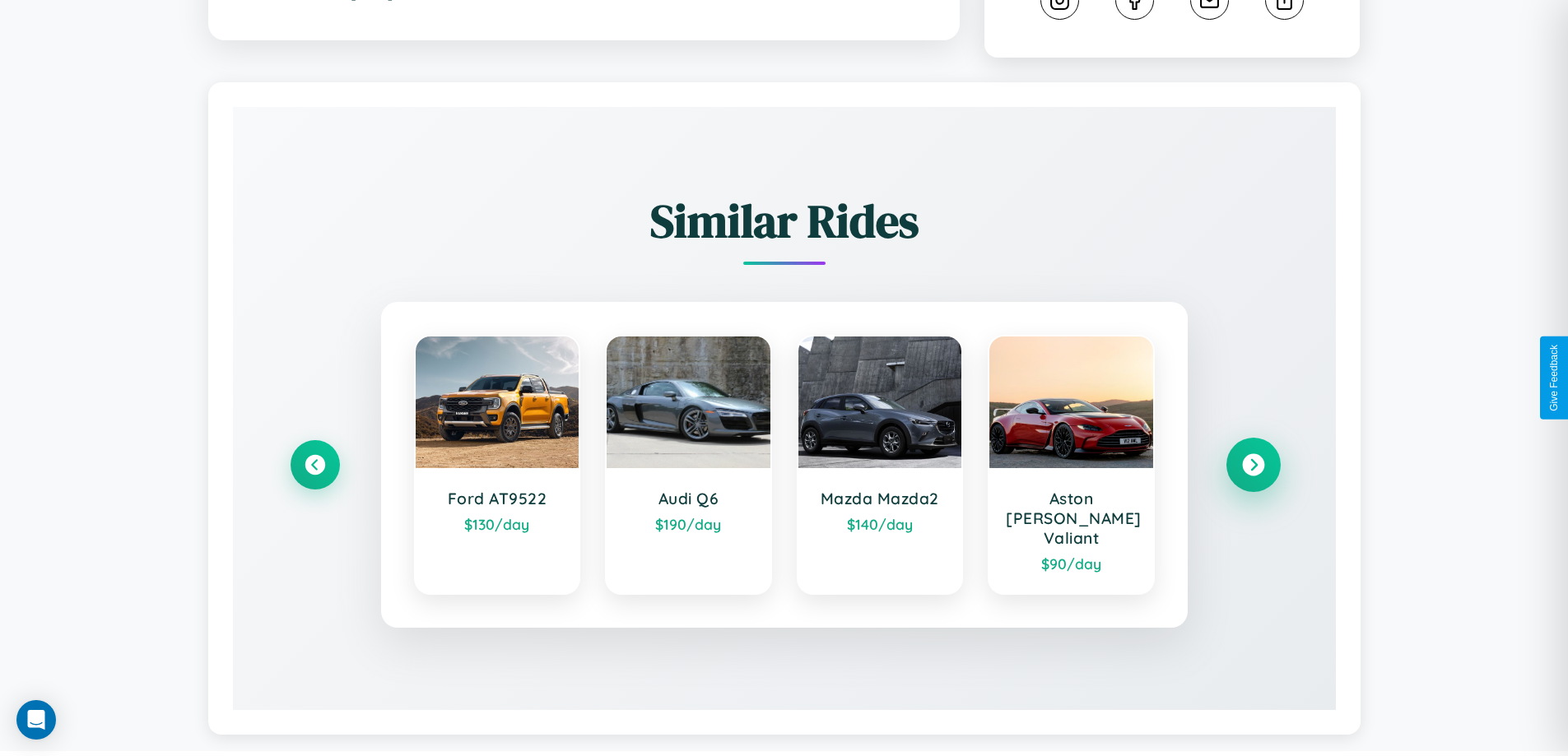
click at [1252, 457] on icon at bounding box center [1253, 465] width 22 height 22
